Goal: Task Accomplishment & Management: Manage account settings

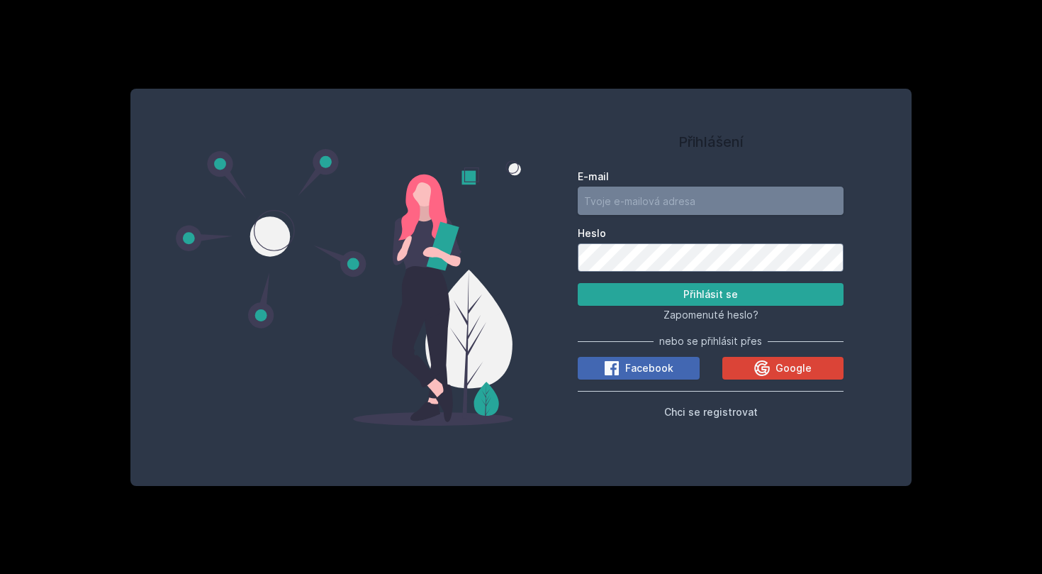
type input "mesn03@vse.cz"
click at [710, 294] on button "Přihlásit se" at bounding box center [711, 294] width 266 height 23
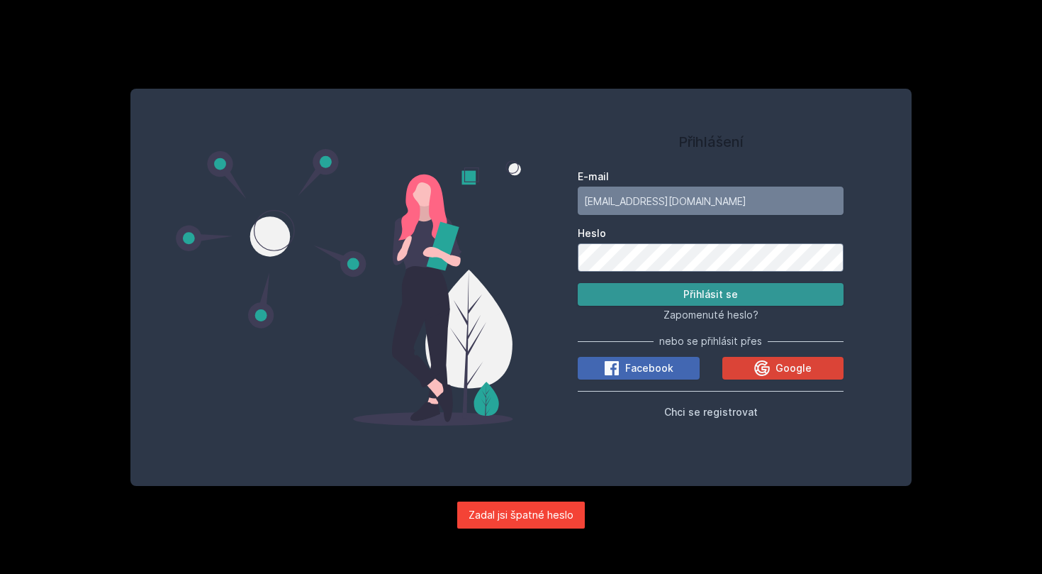
click at [681, 286] on button "Přihlásit se" at bounding box center [711, 294] width 266 height 23
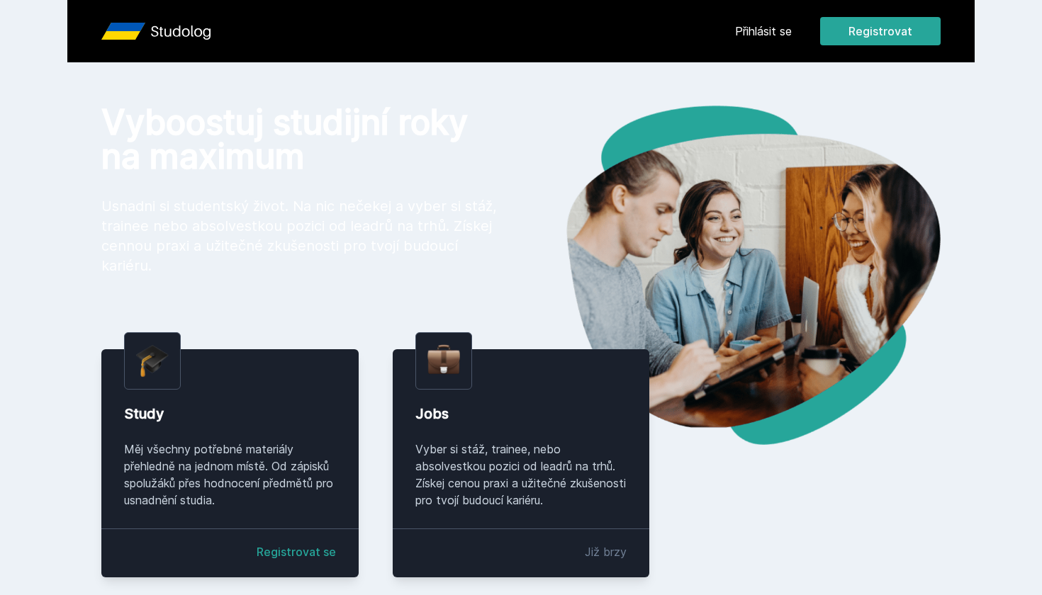
scroll to position [34, 0]
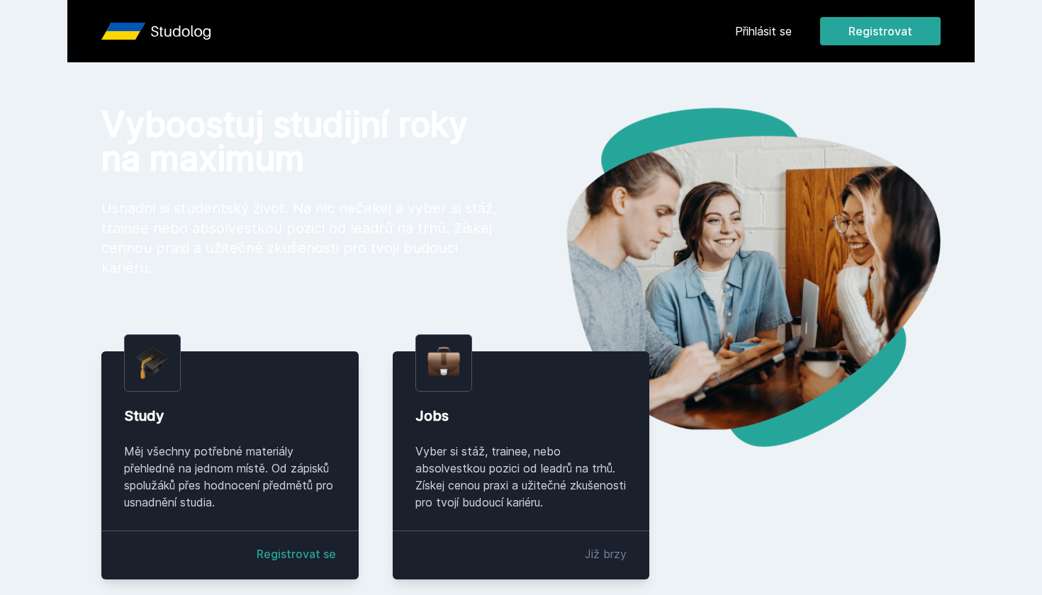
click at [791, 24] on link "Přihlásit se" at bounding box center [763, 31] width 57 height 17
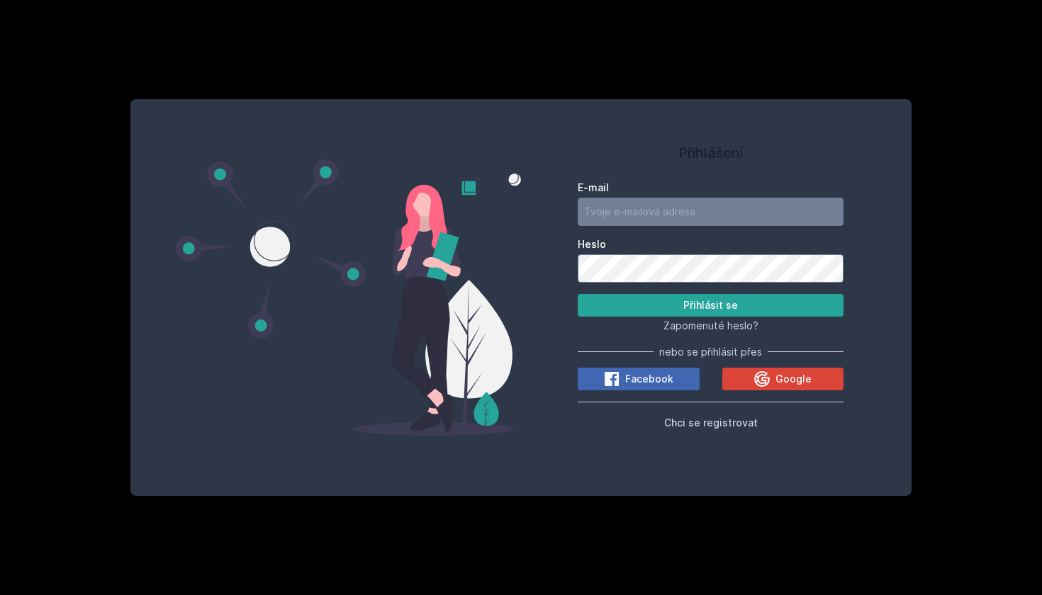
type input "[EMAIL_ADDRESS][DOMAIN_NAME]"
click at [755, 313] on button "Přihlásit se" at bounding box center [711, 305] width 266 height 23
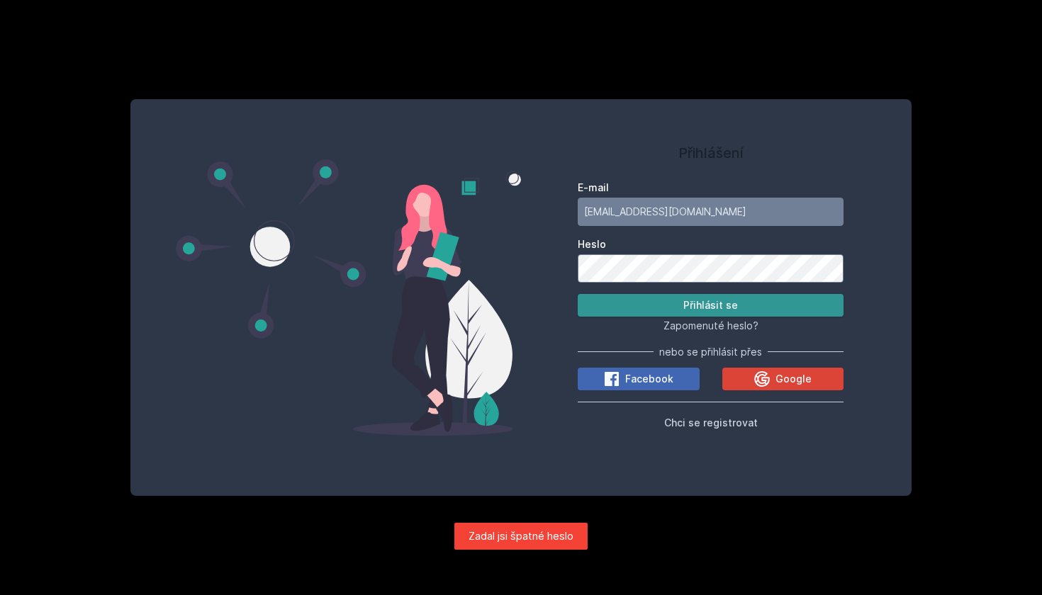
click at [655, 306] on button "Přihlásit se" at bounding box center [711, 305] width 266 height 23
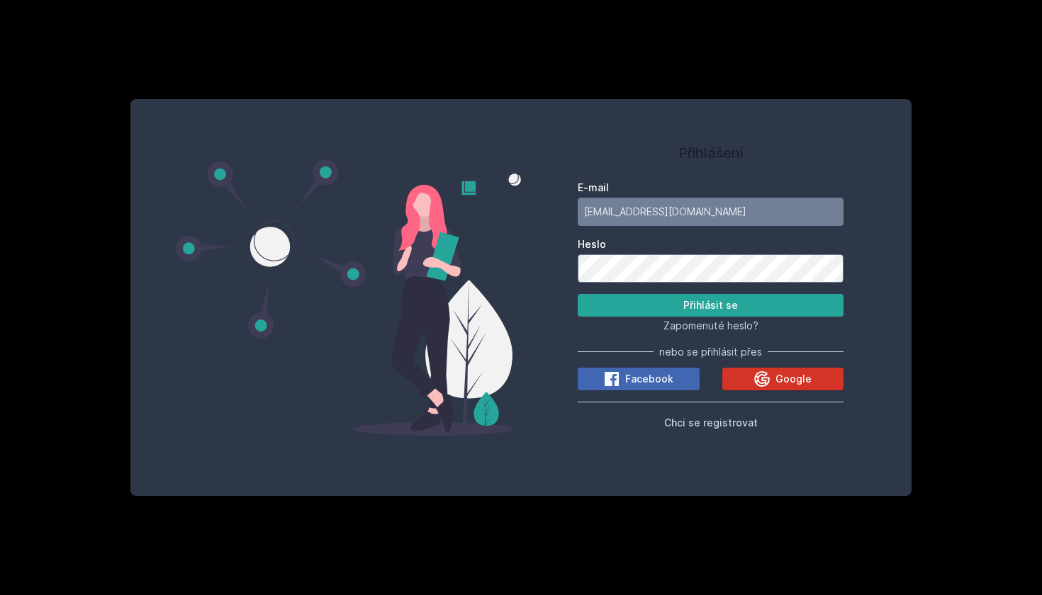
click at [761, 384] on icon at bounding box center [762, 379] width 17 height 17
click at [660, 301] on button "Přihlásit se" at bounding box center [711, 305] width 266 height 23
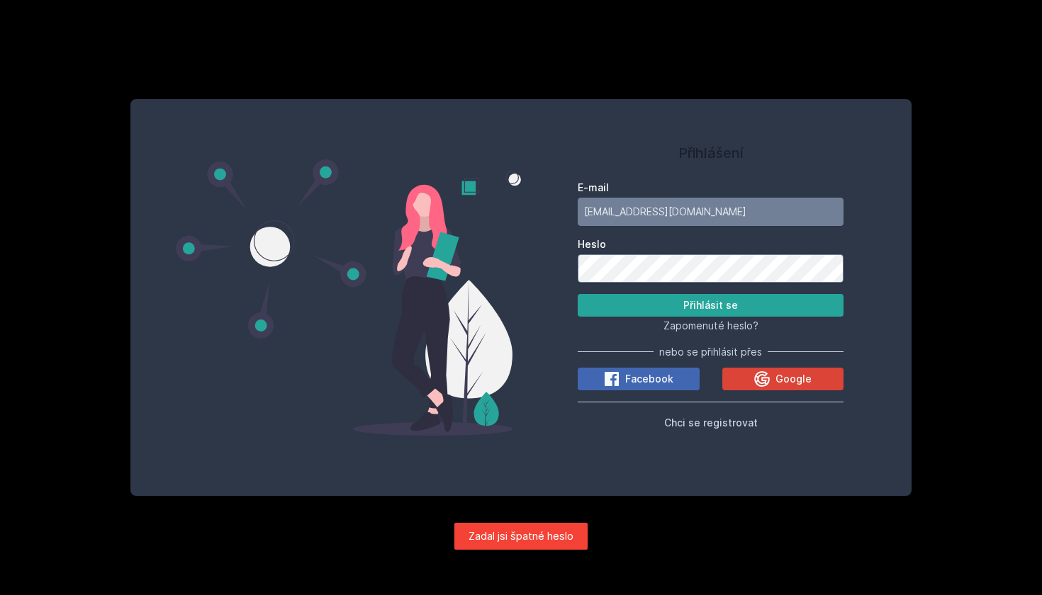
click at [486, 272] on div "Přihlášení E-mail mesn03@vse.cz Heslo Přihlásit se Zapomenuté heslo? nebo se př…" at bounding box center [521, 297] width 782 height 397
click at [710, 305] on button "Přihlásit se" at bounding box center [711, 305] width 266 height 23
click at [687, 328] on span "Zapomenuté heslo?" at bounding box center [711, 326] width 95 height 12
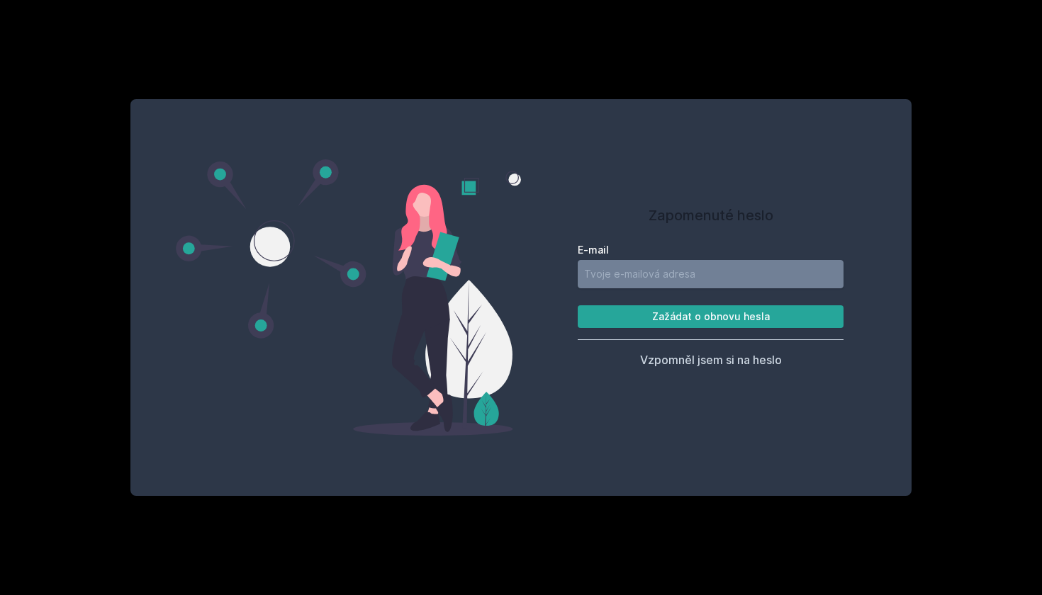
click at [624, 274] on input "E-mail" at bounding box center [711, 274] width 266 height 28
type input "mesn03@vse.cz"
click at [644, 318] on button "Zažádat o obnovu hesla" at bounding box center [711, 317] width 266 height 23
